Goal: Information Seeking & Learning: Learn about a topic

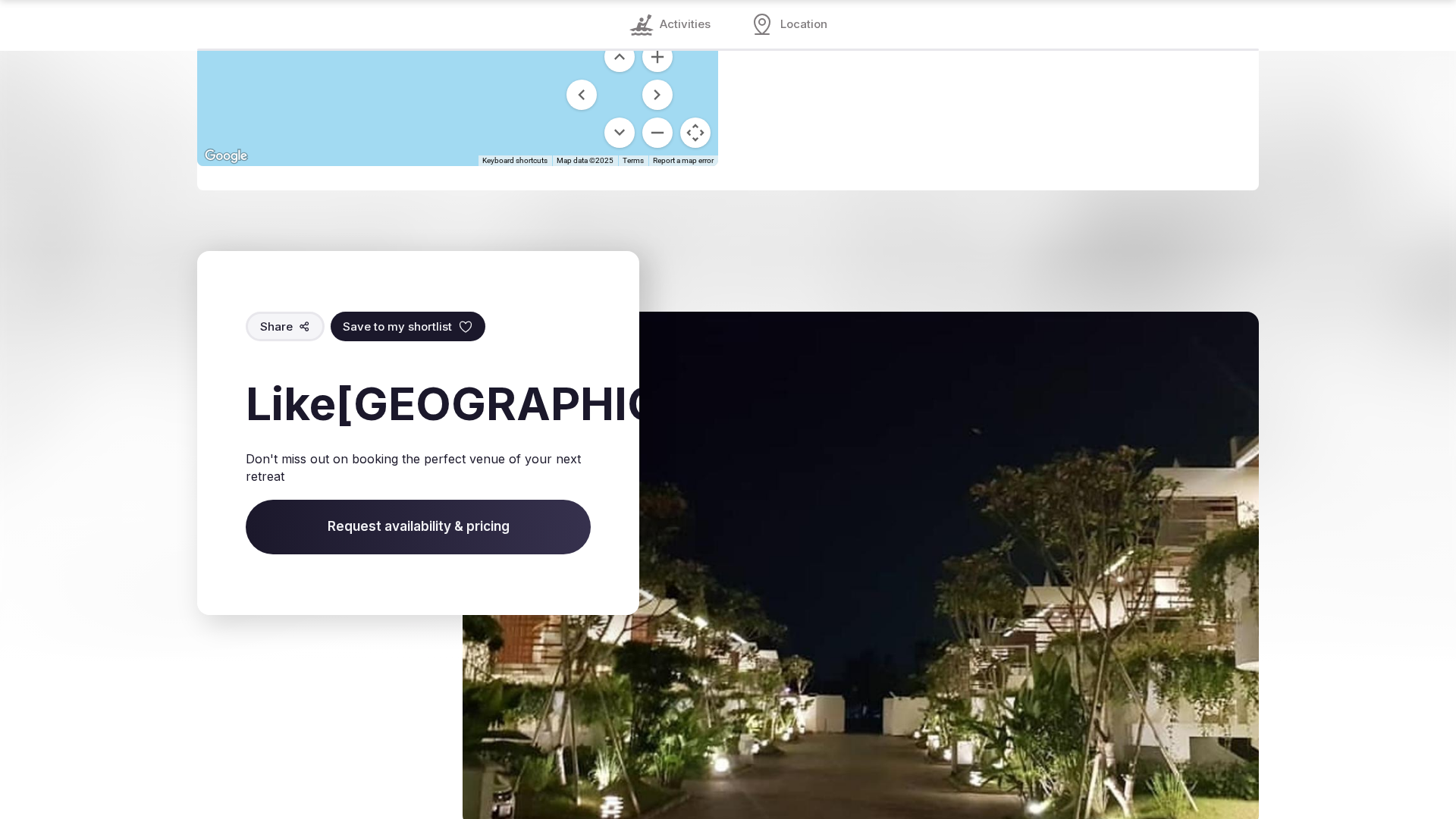
scroll to position [2107, 0]
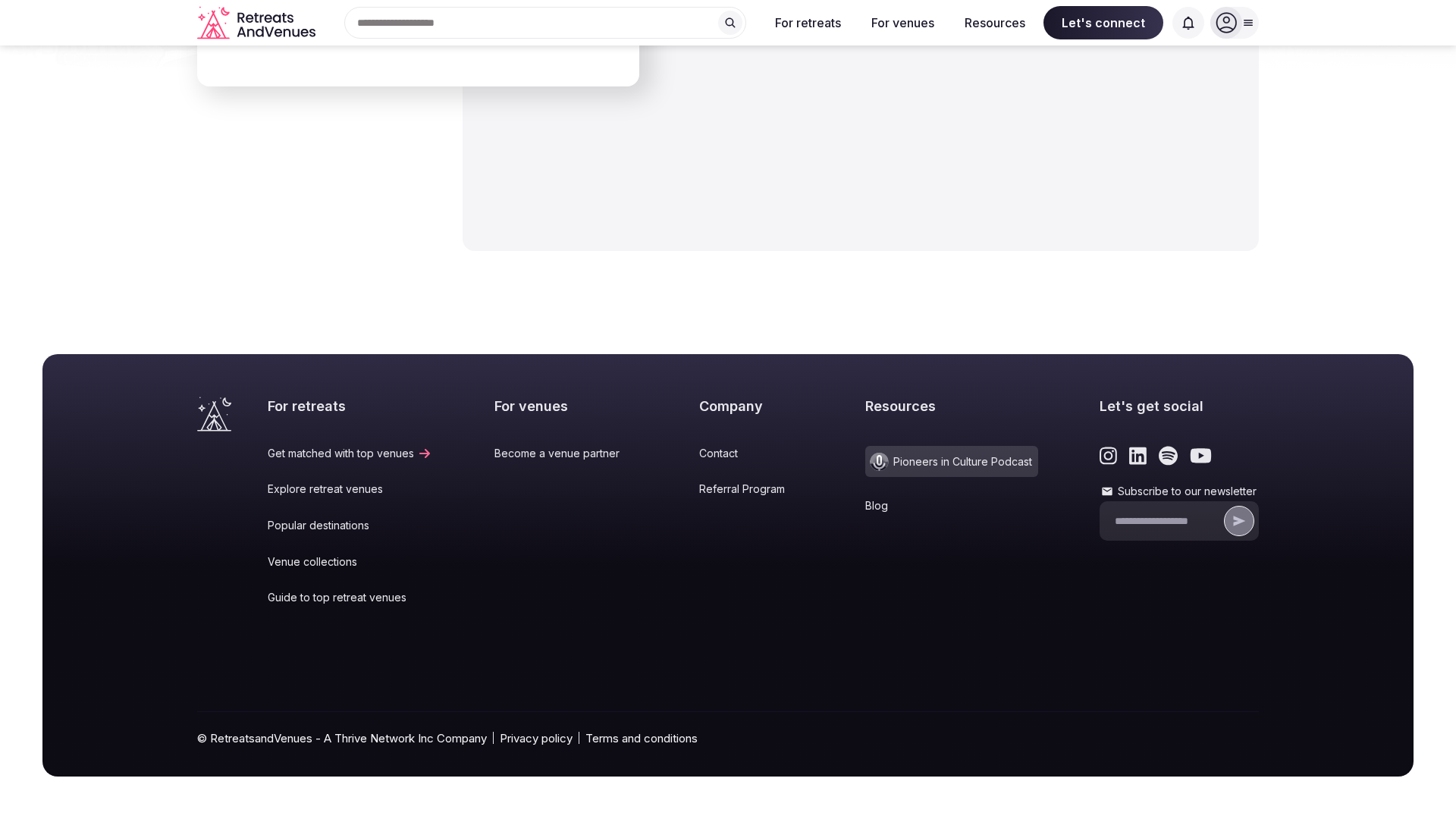
scroll to position [2343, 0]
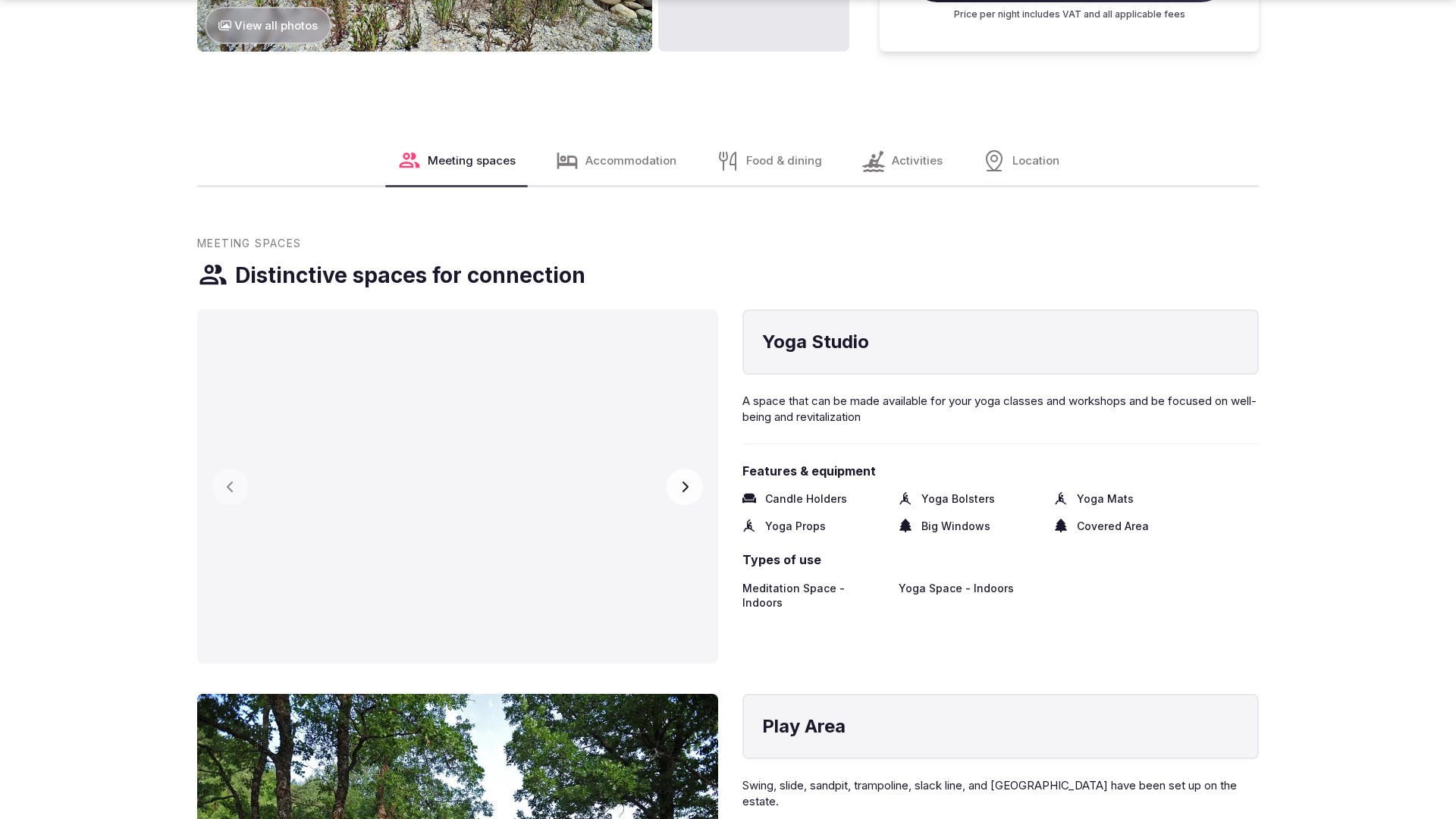
scroll to position [2317, 0]
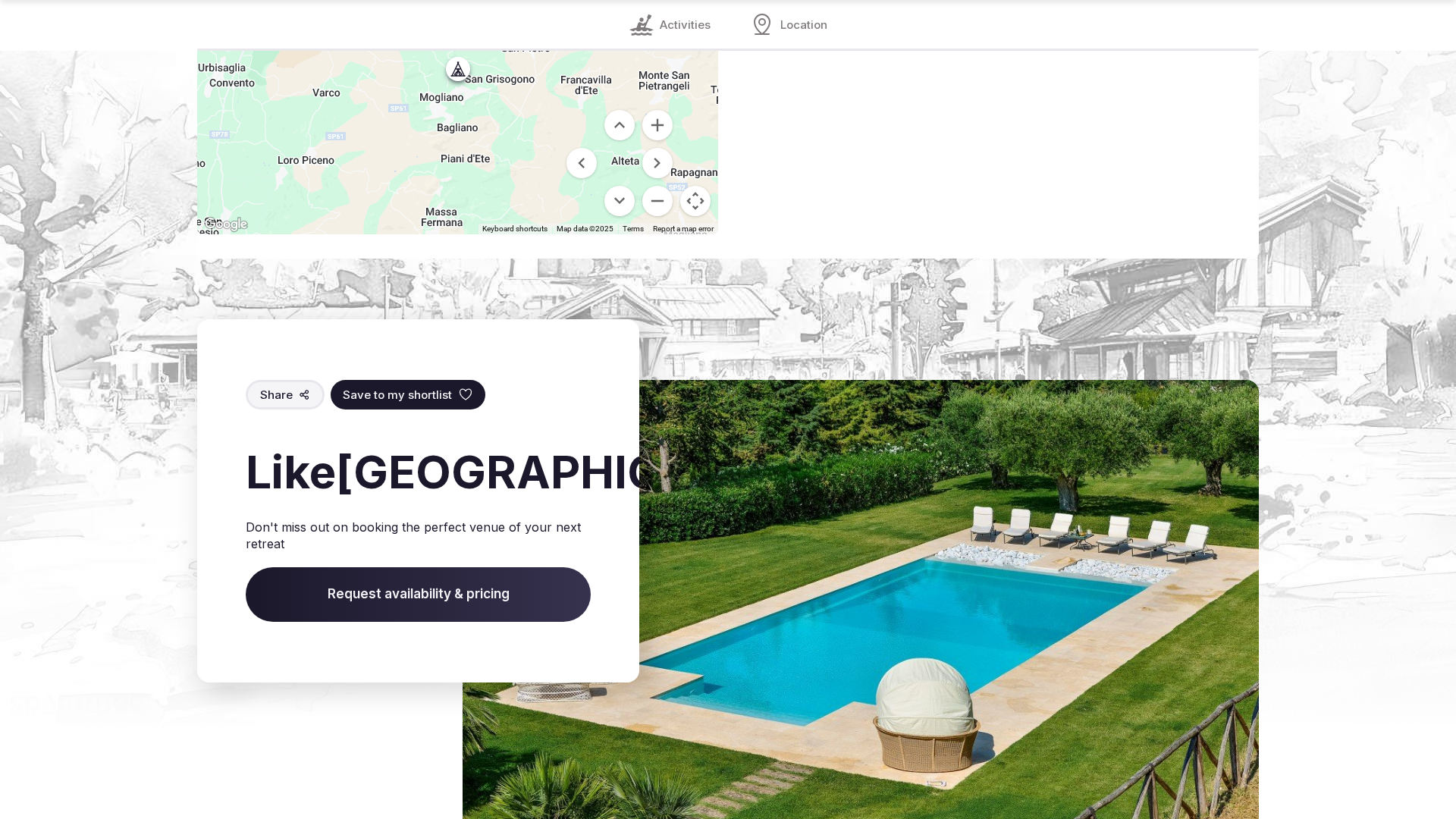
scroll to position [2173, 0]
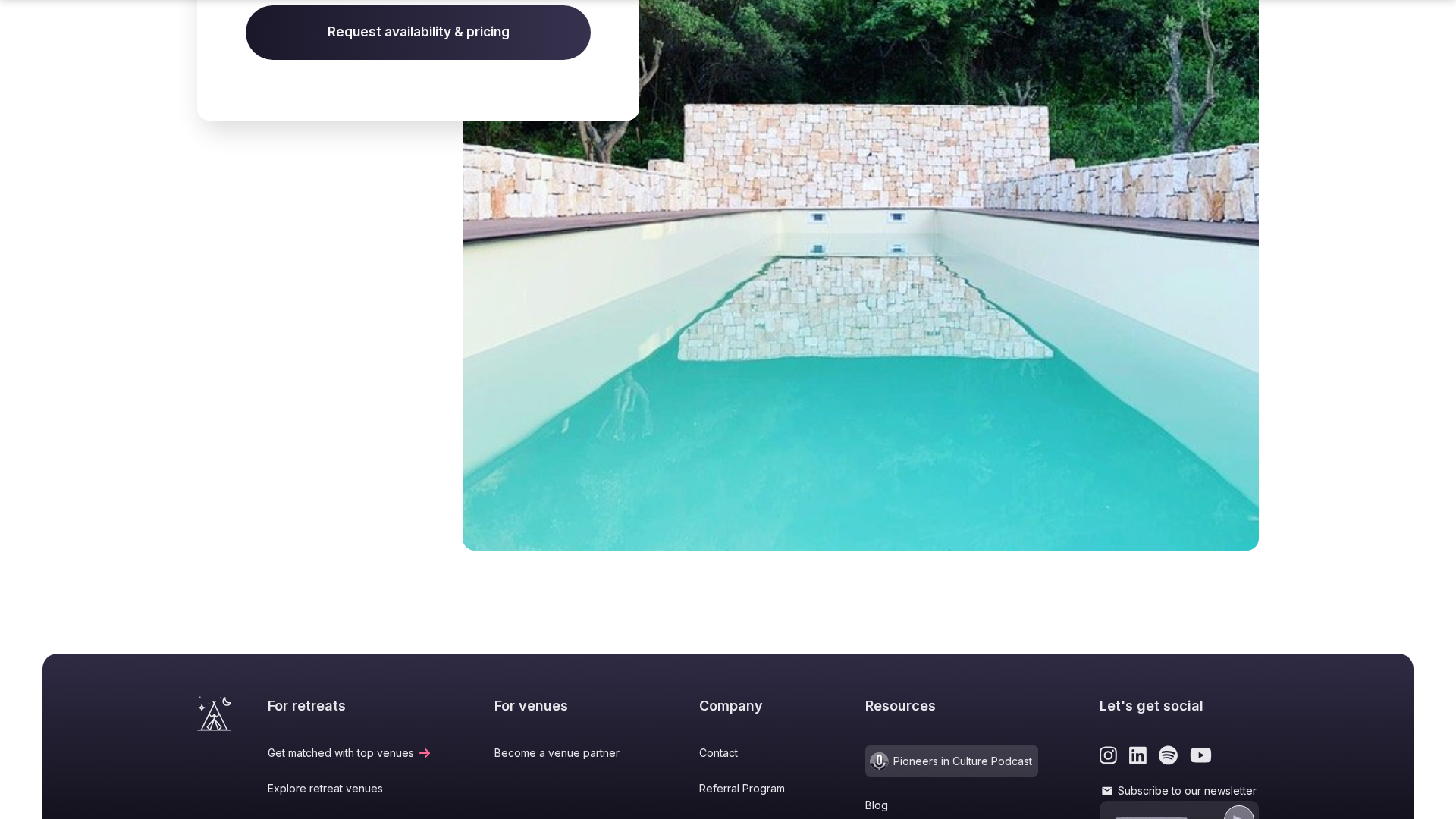
scroll to position [2565, 0]
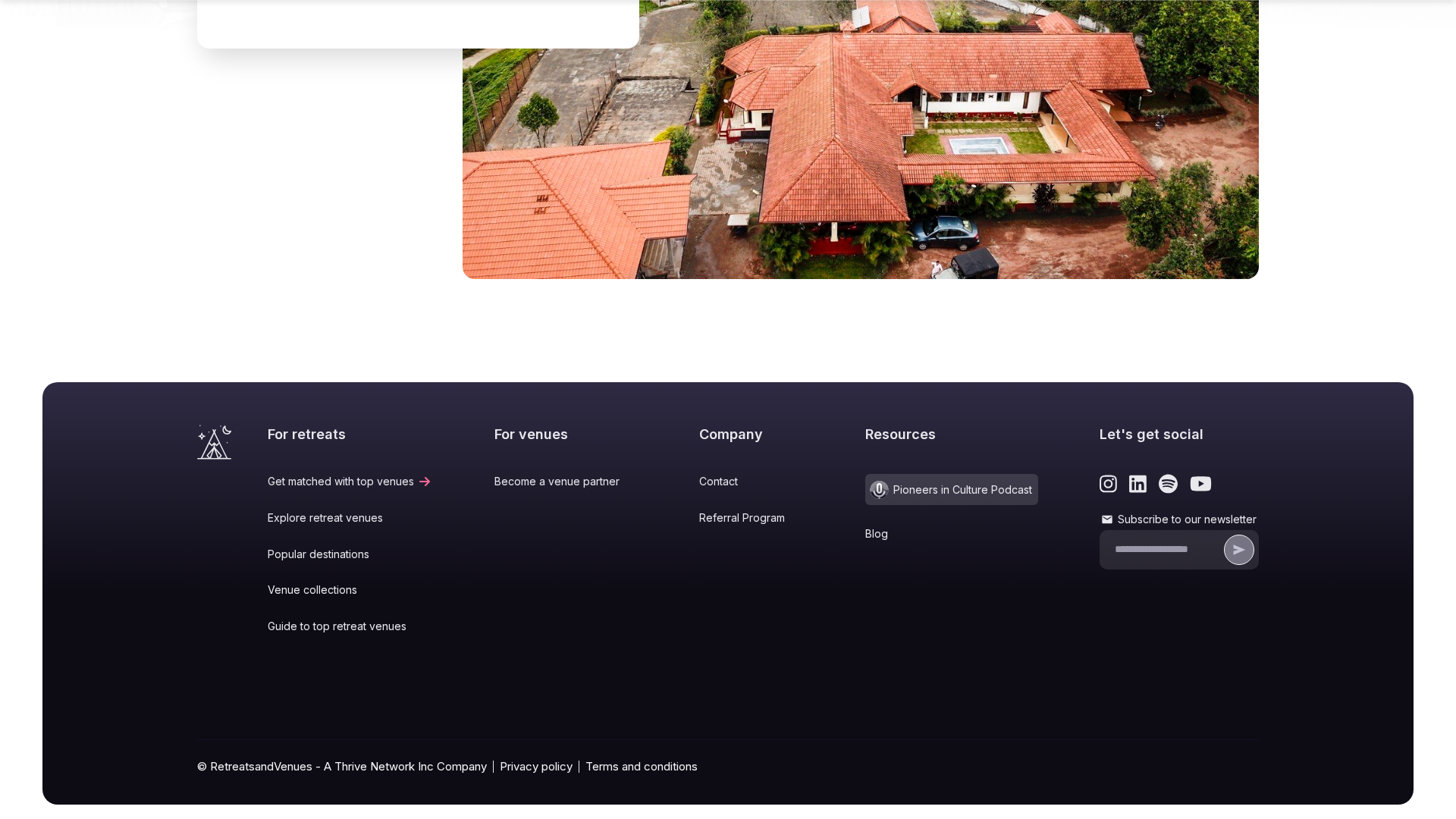
scroll to position [2294, 0]
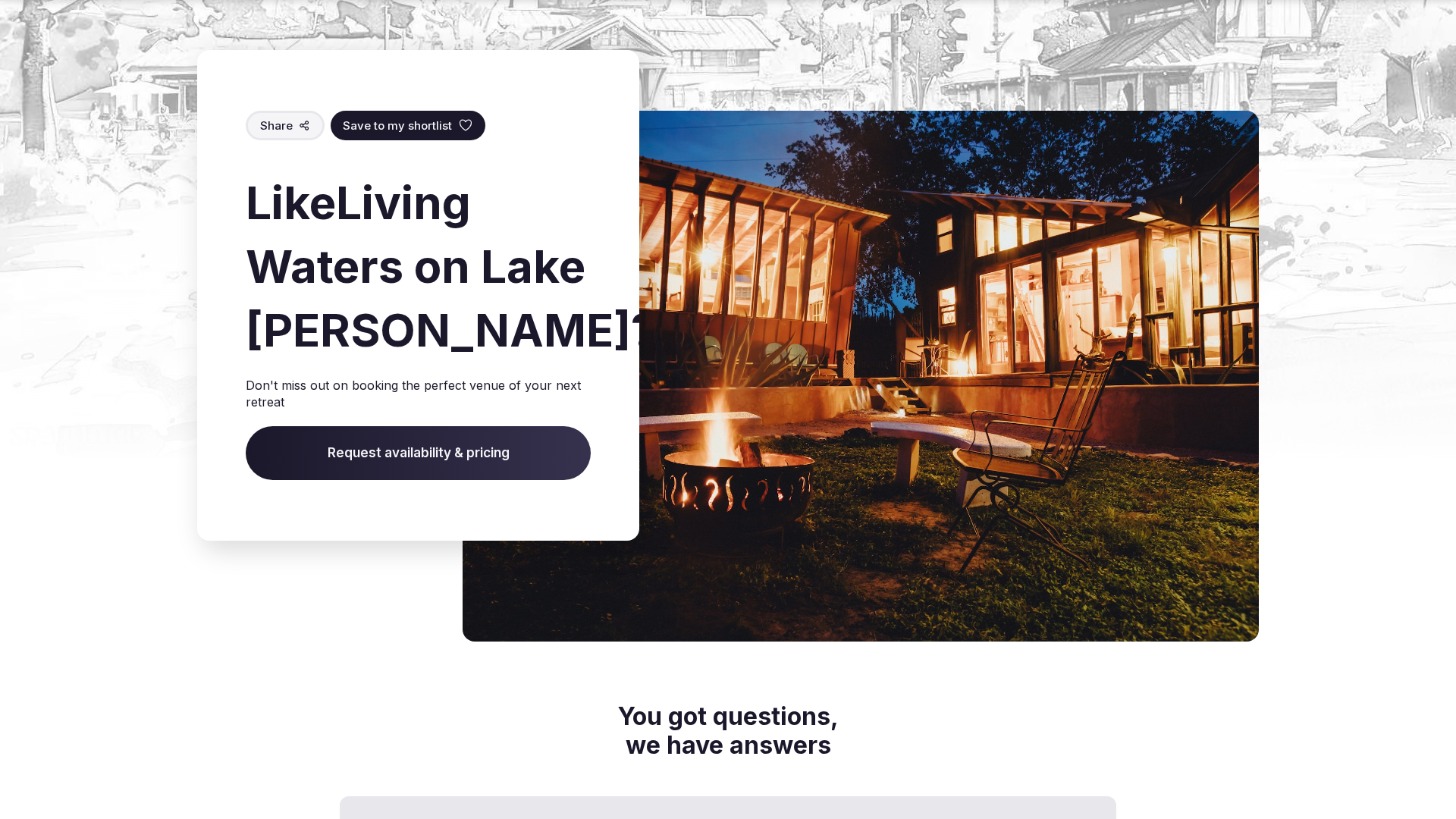
scroll to position [2264, 0]
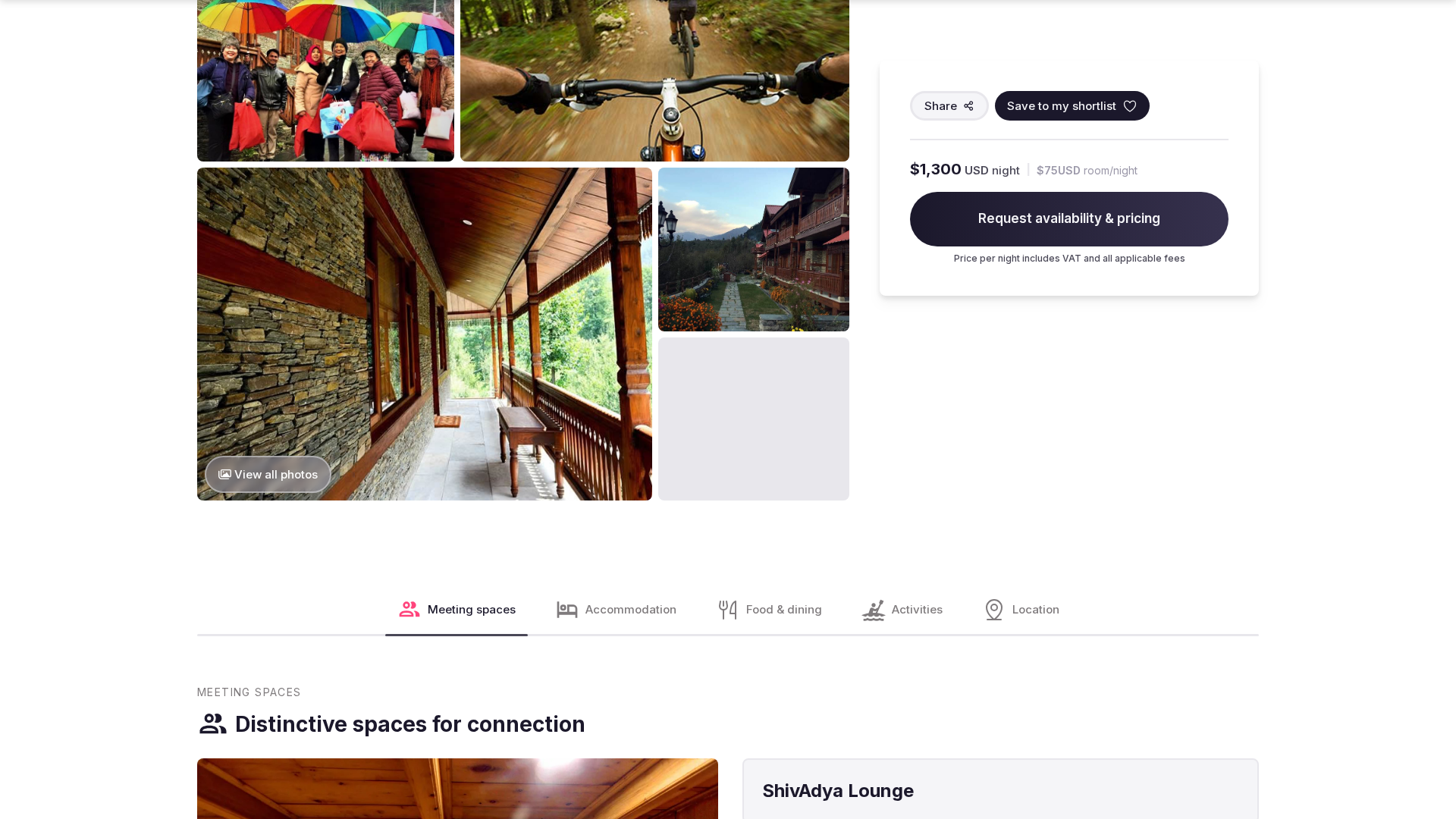
scroll to position [3053, 0]
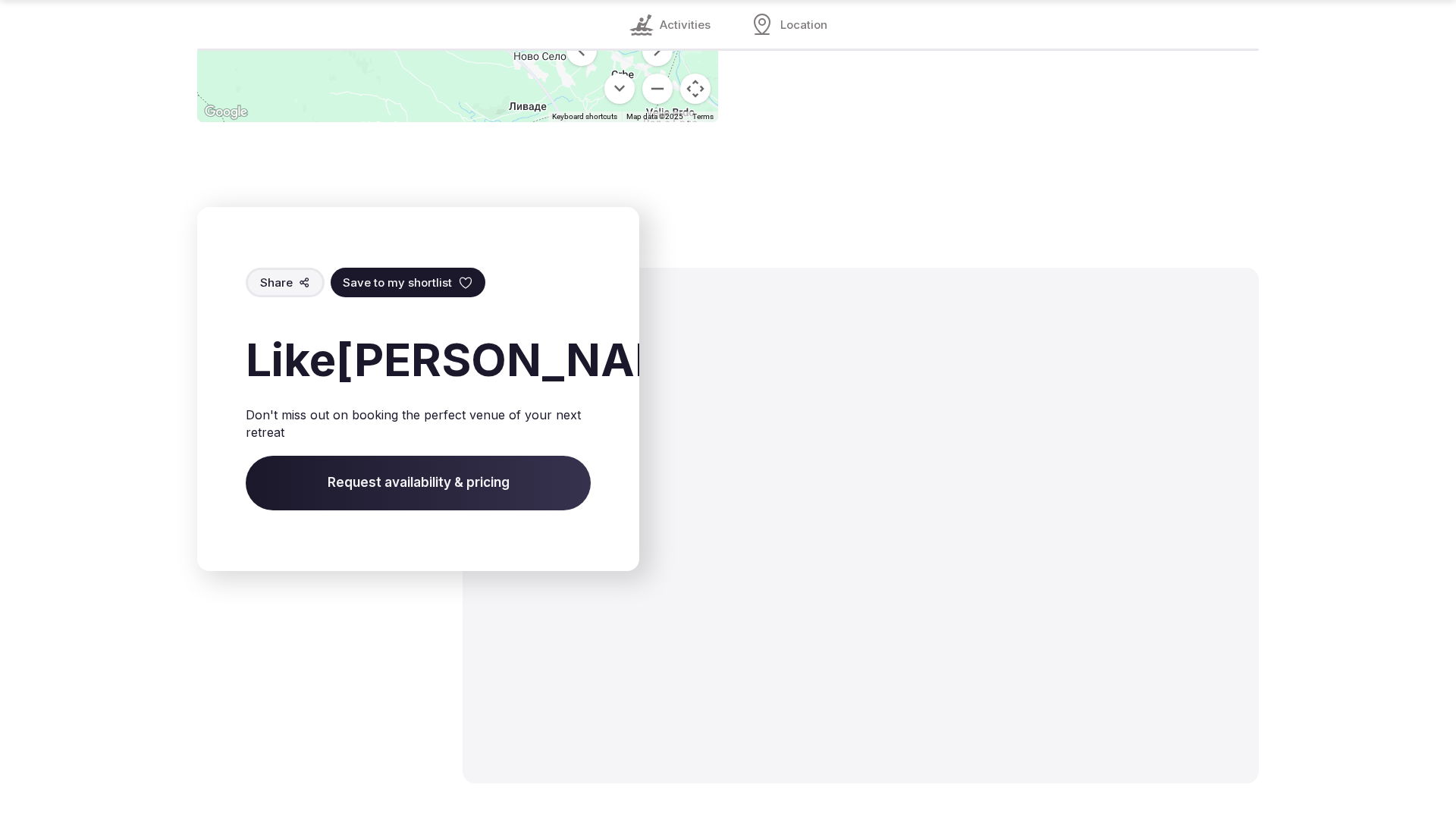
scroll to position [2062, 0]
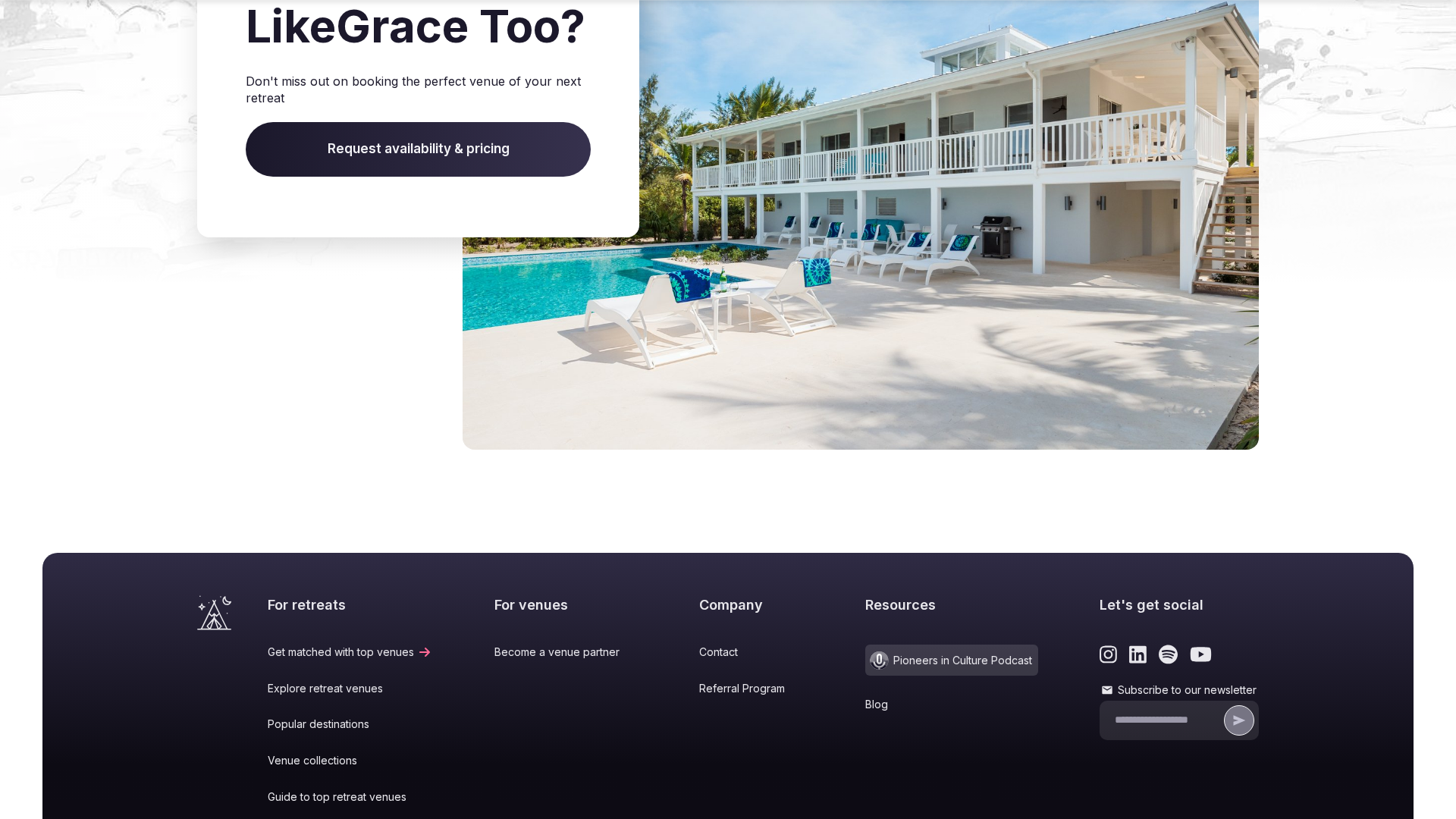
scroll to position [1728, 0]
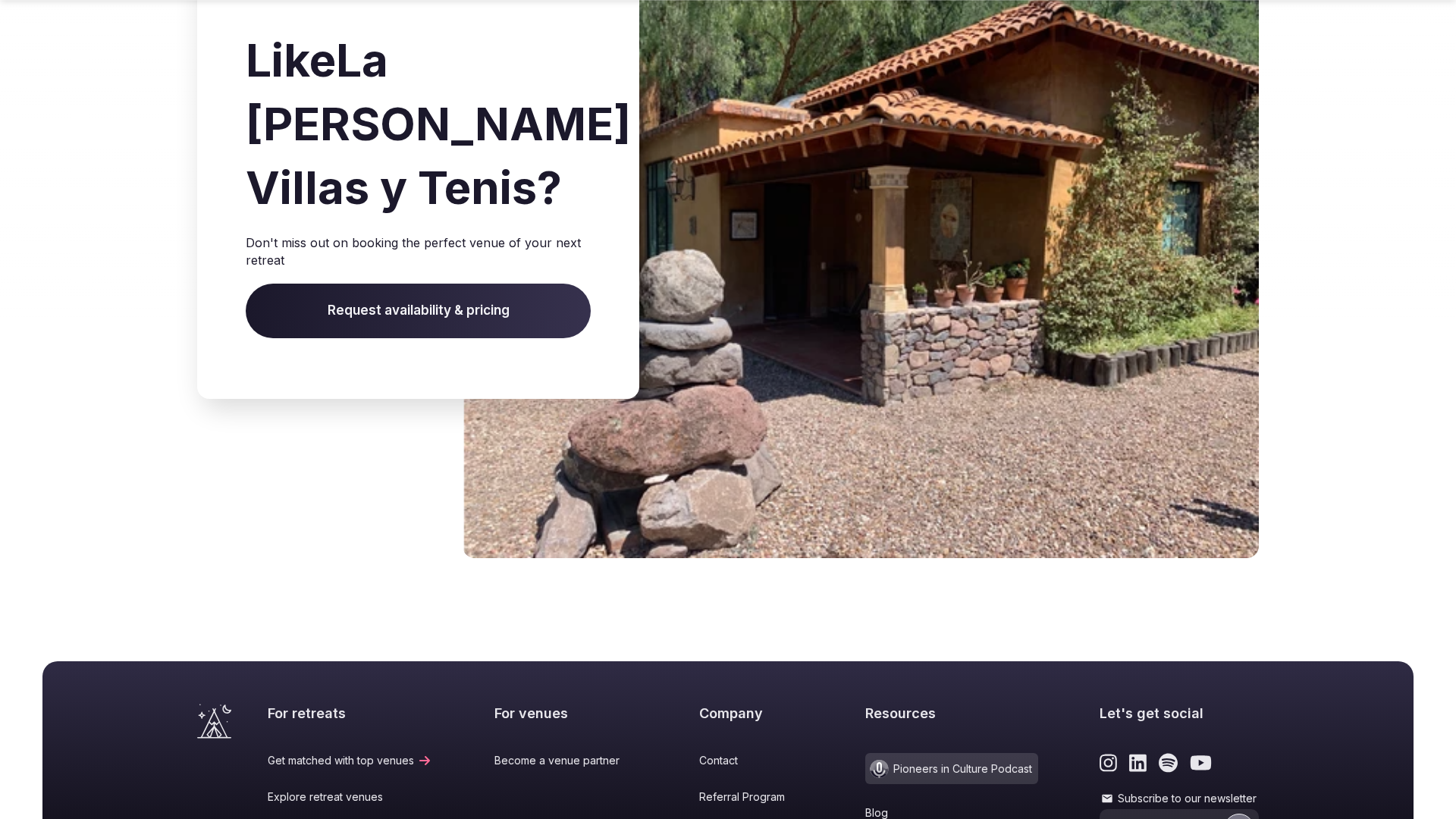
scroll to position [2573, 0]
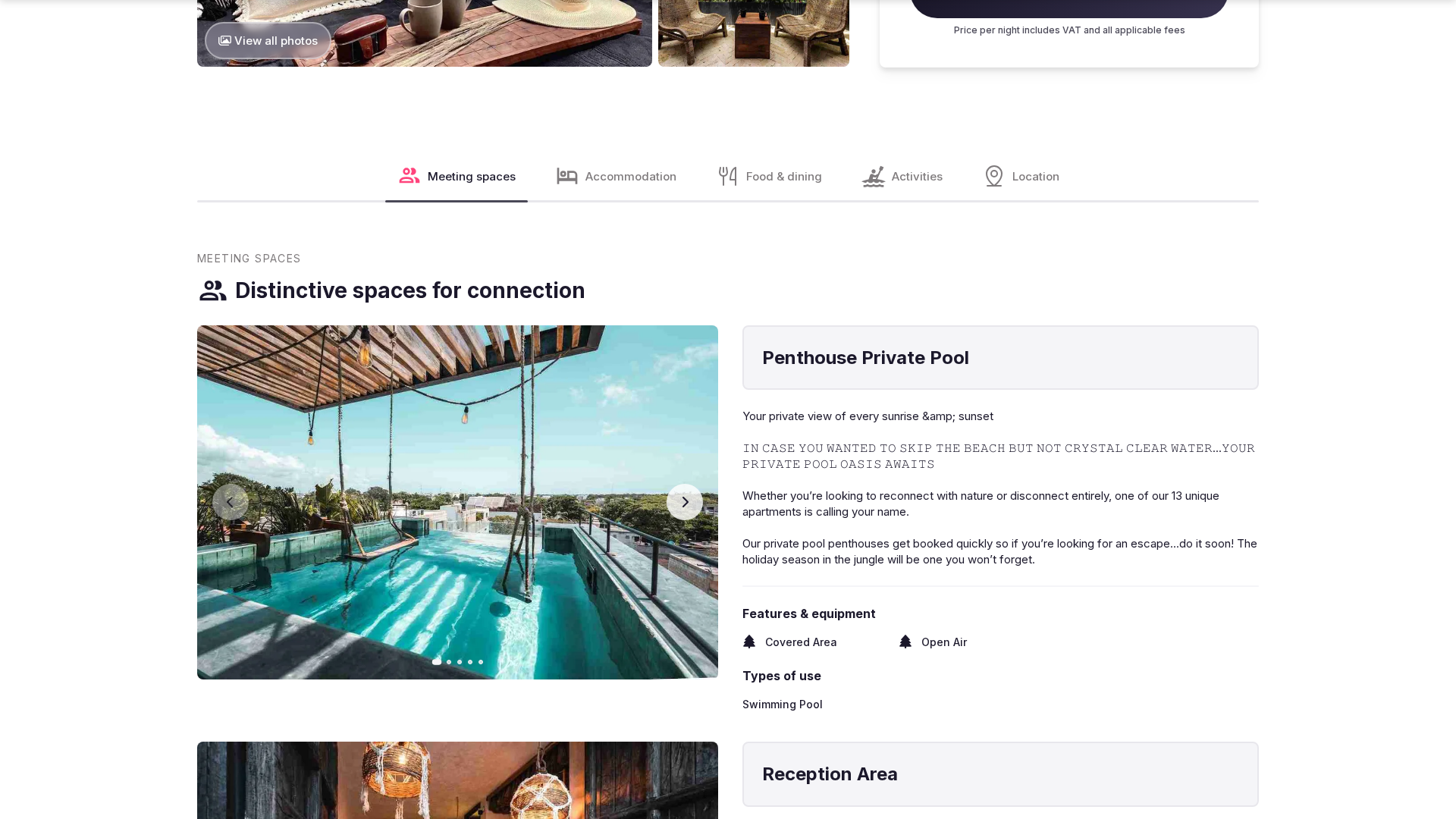
scroll to position [2317, 0]
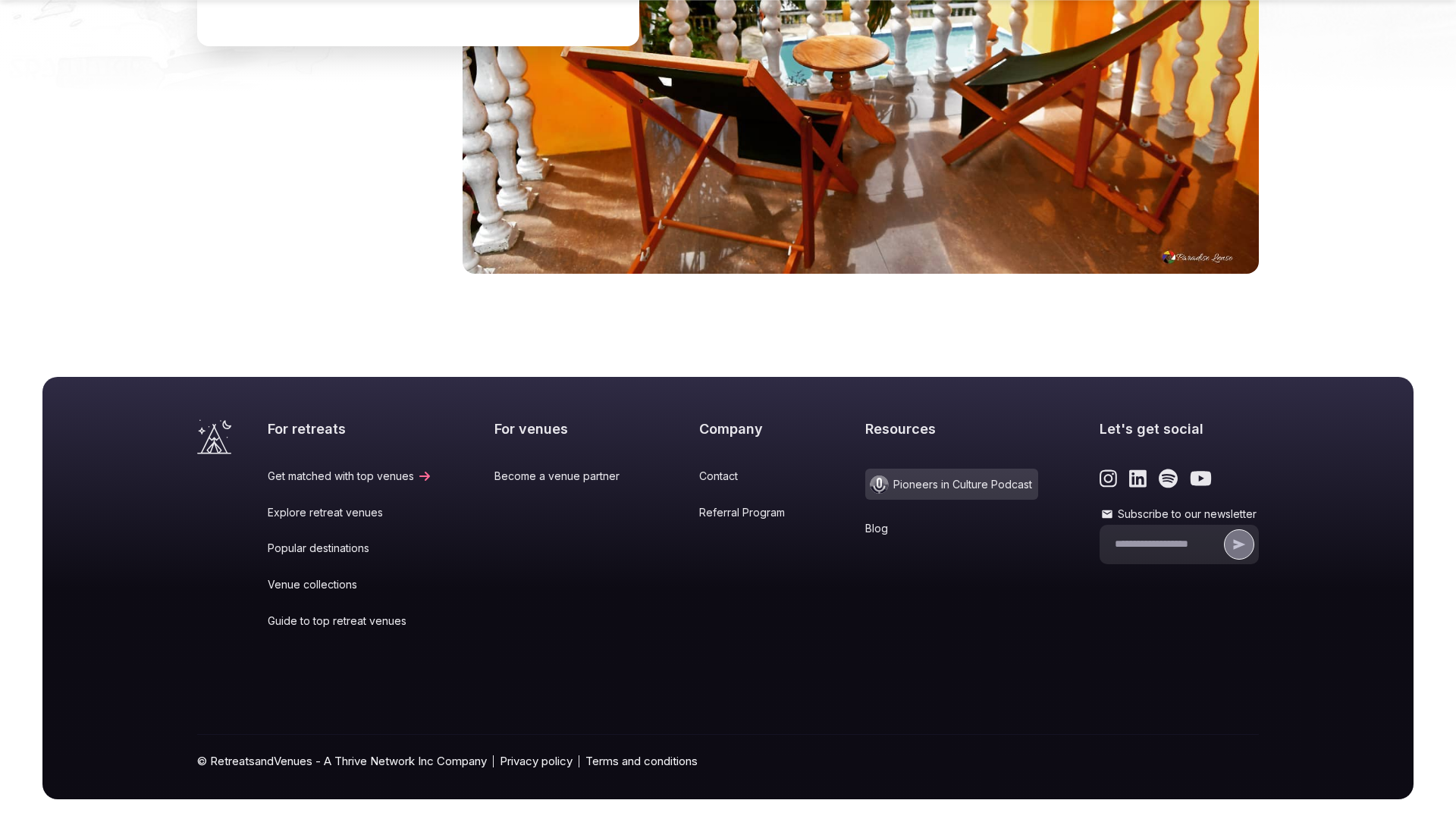
scroll to position [2289, 0]
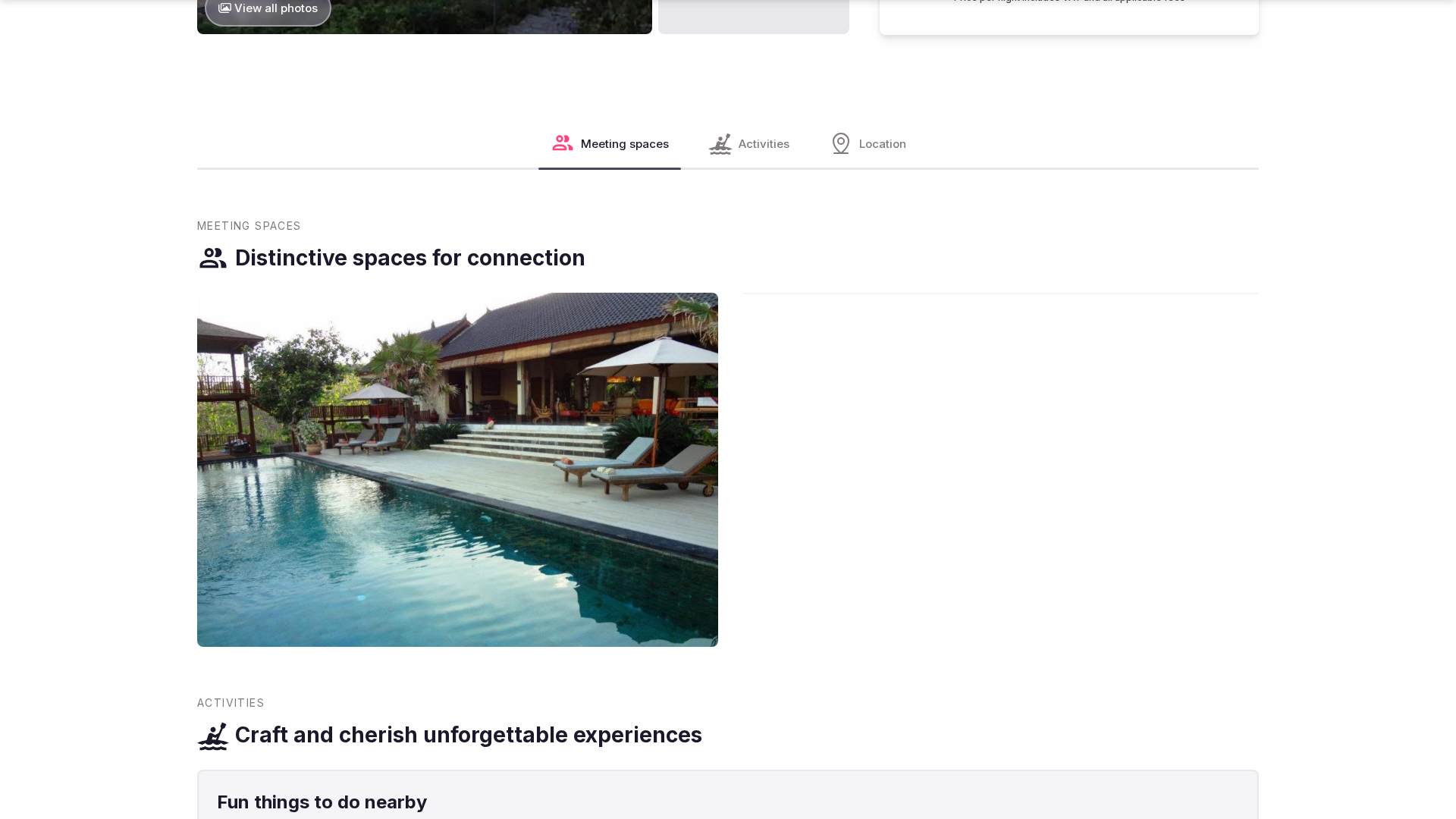
scroll to position [2317, 0]
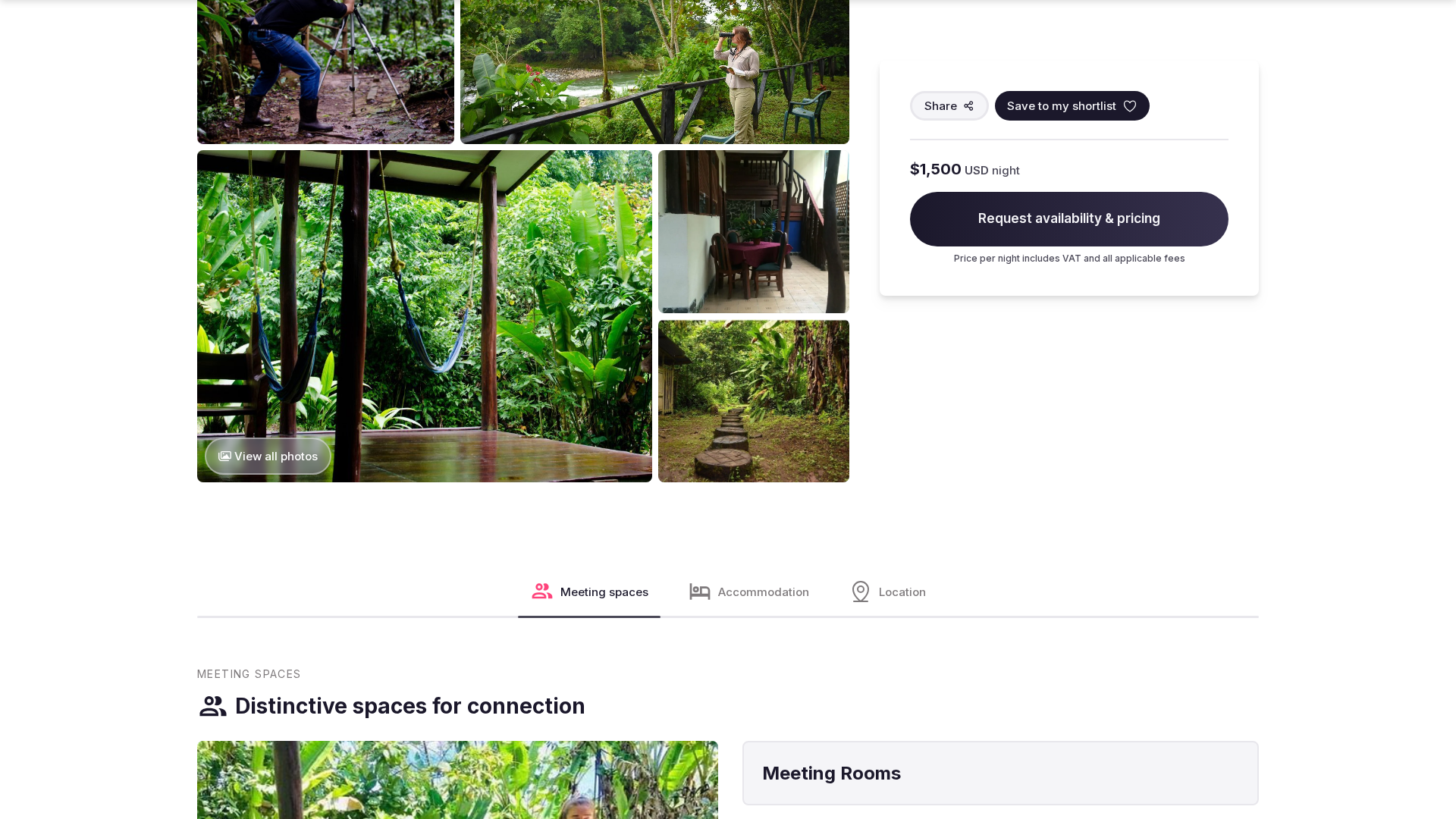
scroll to position [2301, 0]
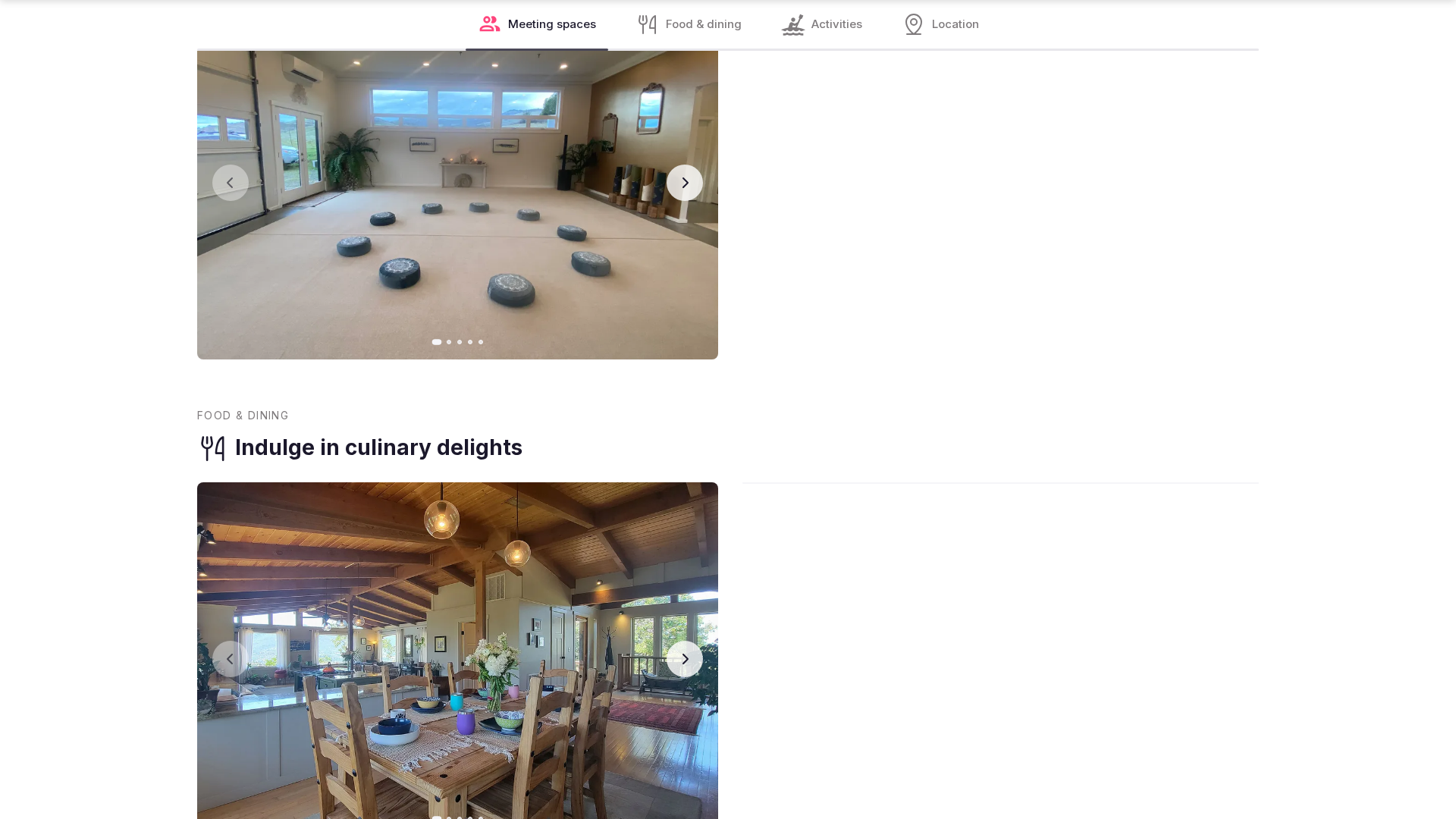
scroll to position [3053, 0]
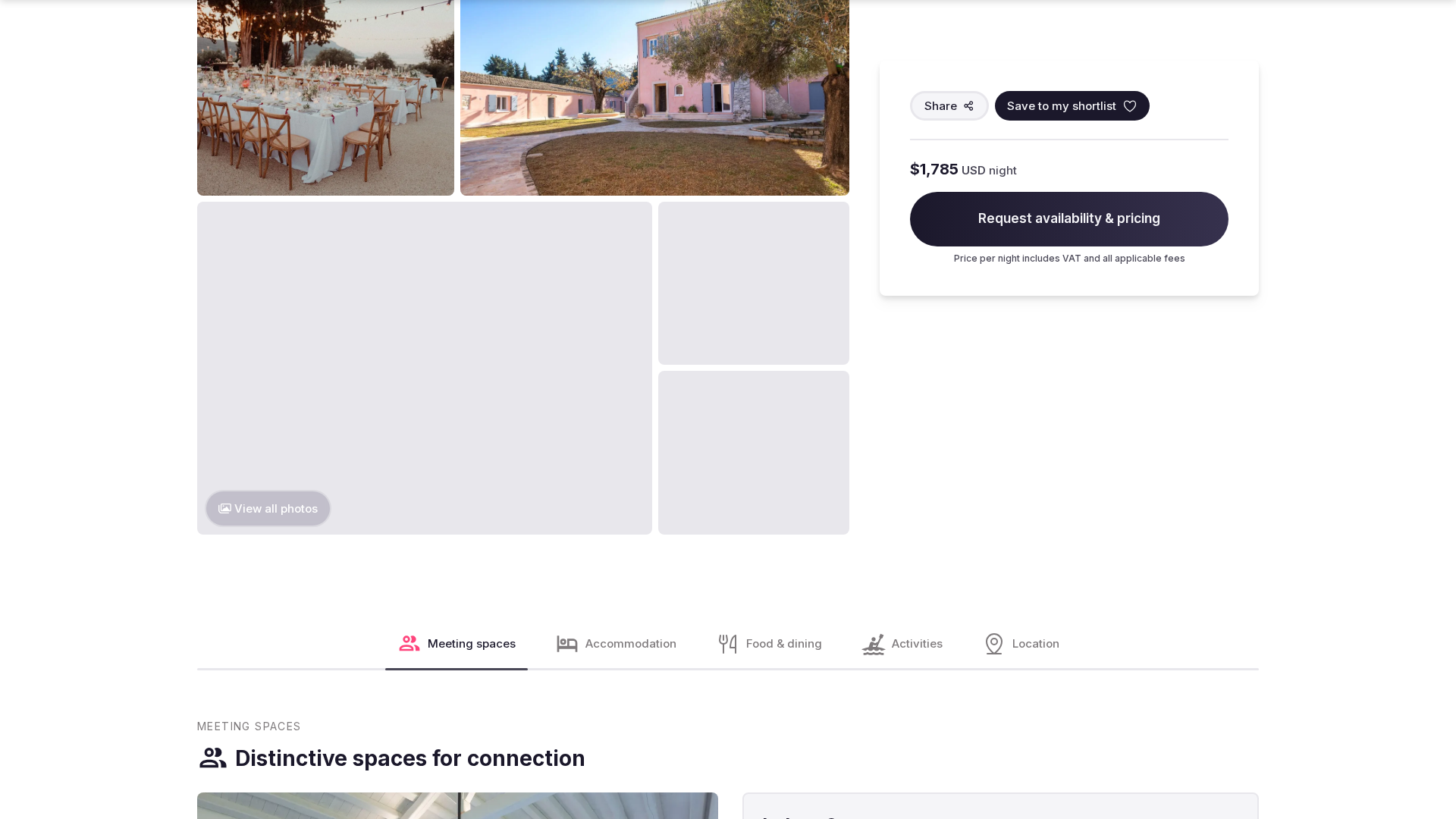
scroll to position [2317, 0]
